Goal: Ask a question

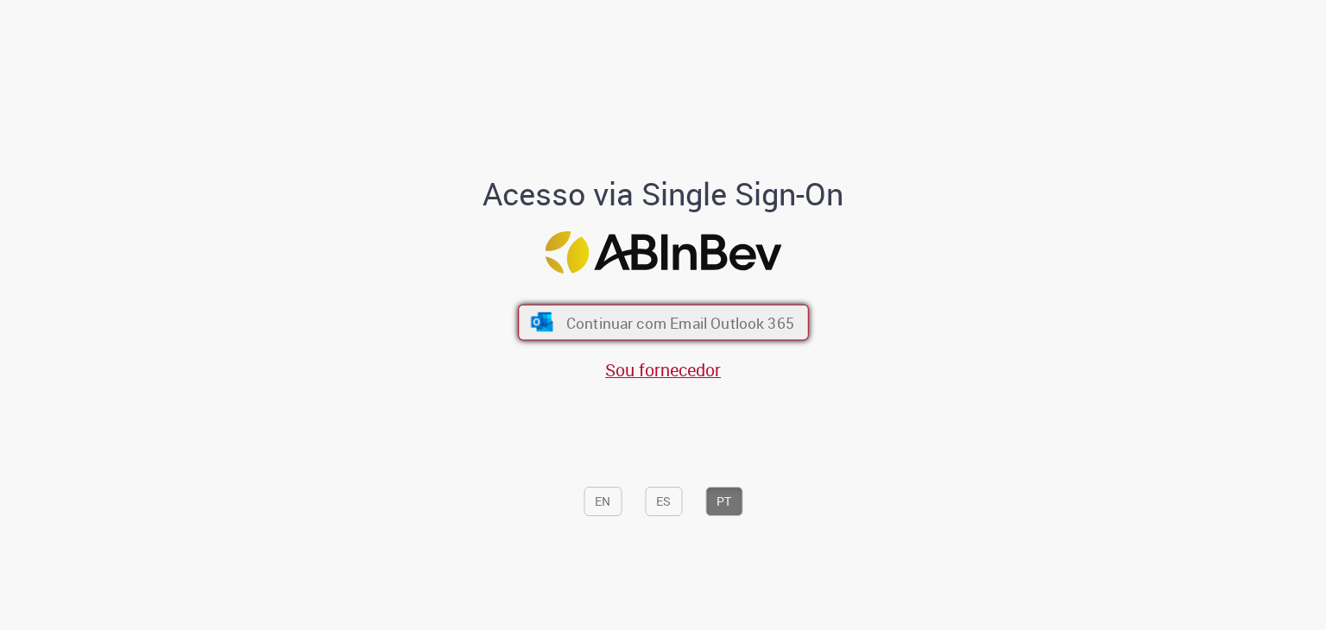
click at [779, 323] on span "Continuar com Email Outlook 365" at bounding box center [679, 322] width 228 height 20
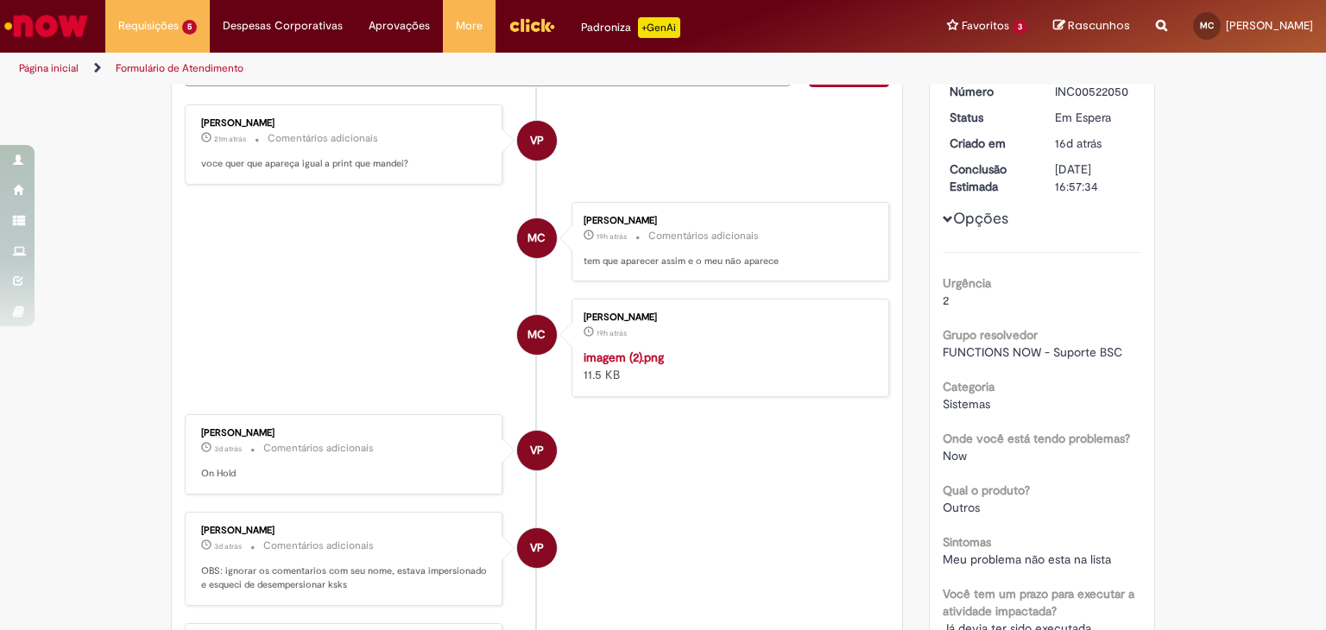
scroll to position [145, 0]
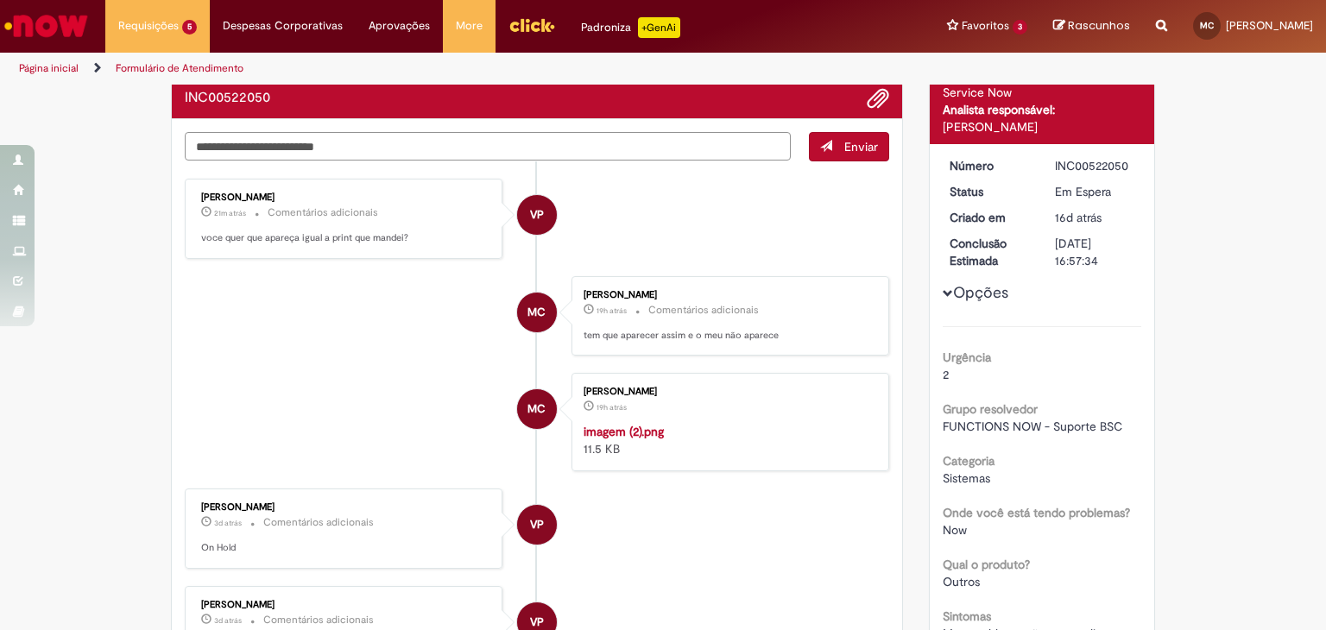
click at [357, 132] on textarea "Digite sua mensagem aqui..." at bounding box center [488, 146] width 606 height 29
type textarea "**********"
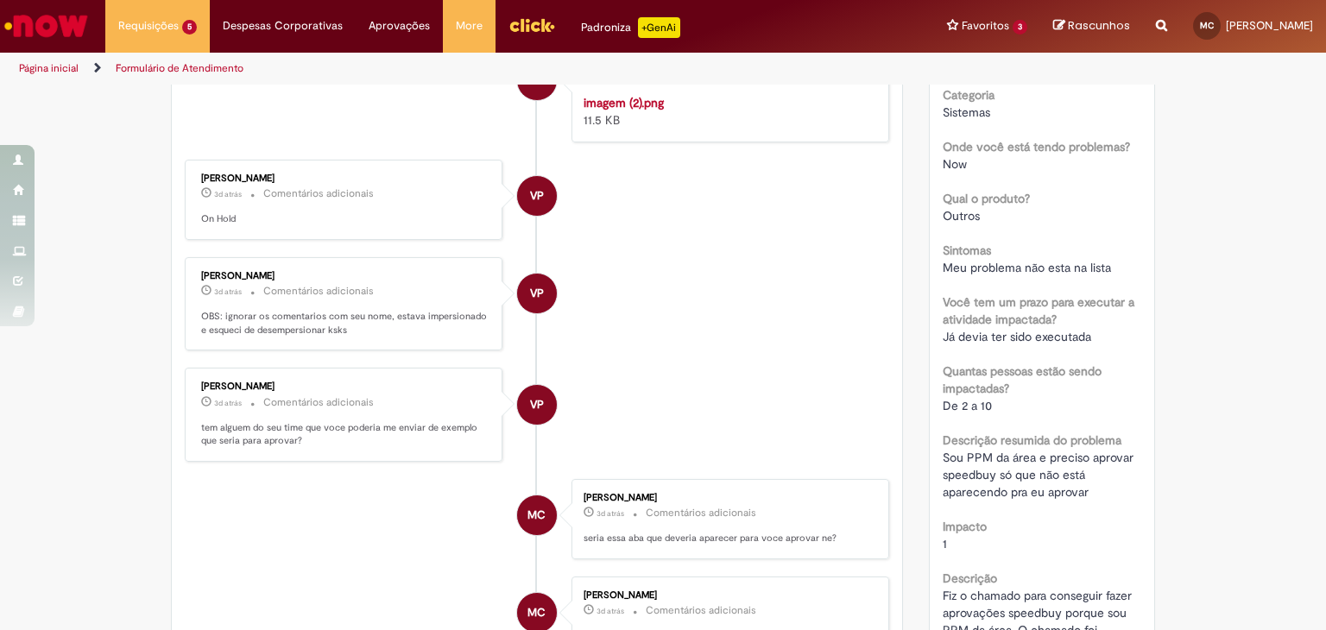
scroll to position [620, 0]
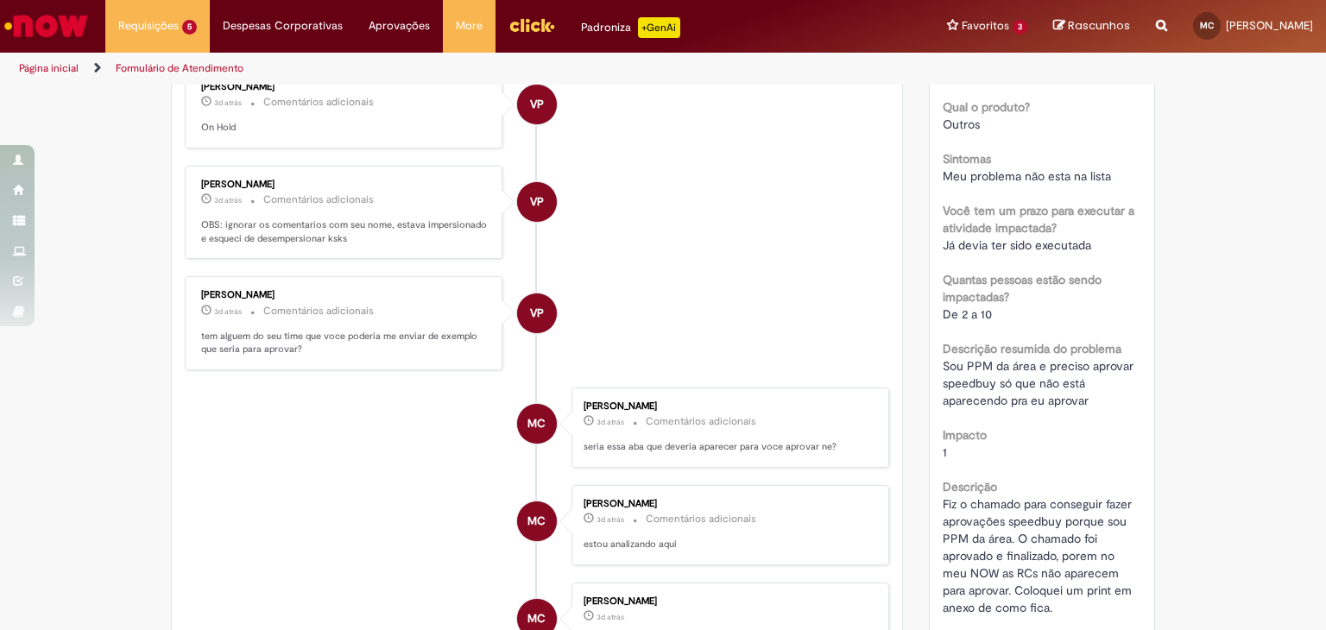
click at [238, 92] on div "[PERSON_NAME]" at bounding box center [344, 87] width 287 height 10
copy div "[PERSON_NAME]"
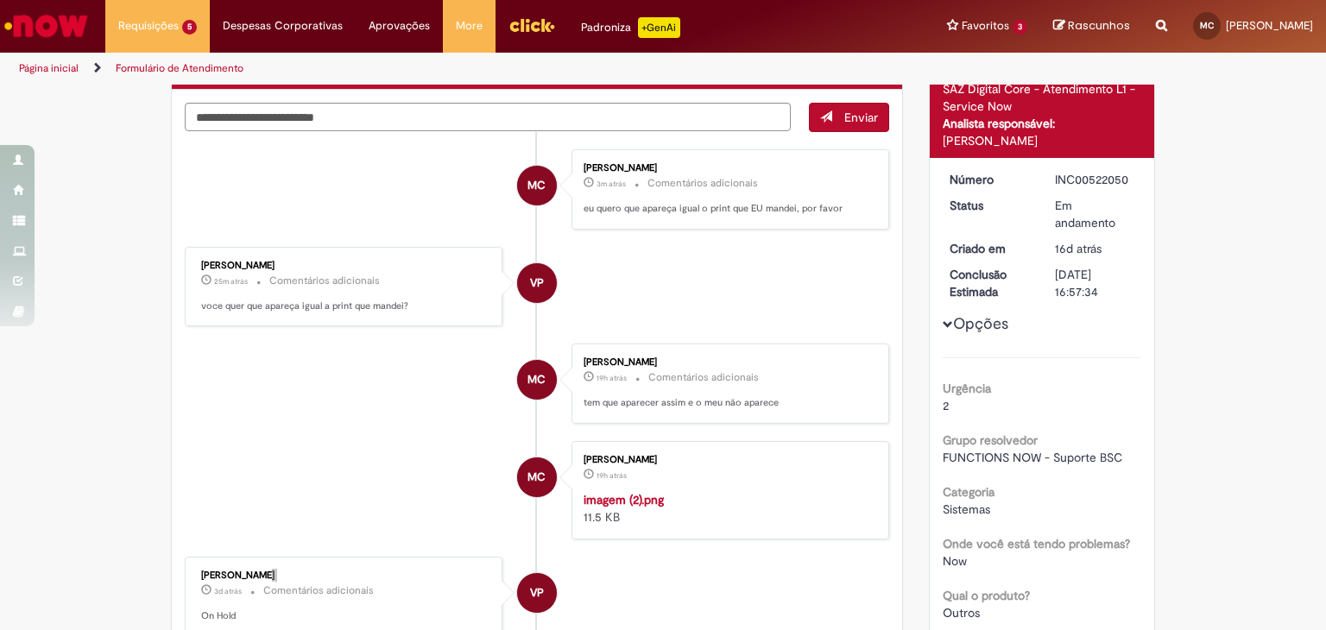
scroll to position [0, 0]
